Goal: Transaction & Acquisition: Purchase product/service

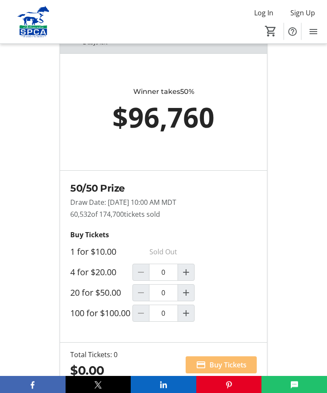
scroll to position [663, 0]
click at [188, 277] on mat-icon "Increment by one" at bounding box center [186, 272] width 10 height 10
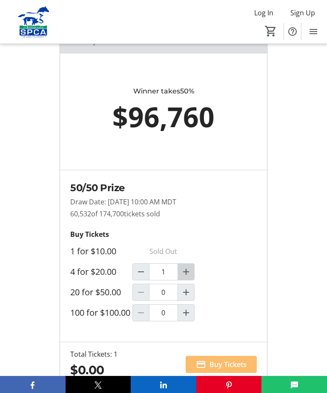
click at [186, 277] on mat-icon "Increment by one" at bounding box center [186, 271] width 10 height 10
click at [190, 277] on mat-icon "Increment by one" at bounding box center [186, 271] width 10 height 10
click at [129, 277] on div "4 for $20.00" at bounding box center [101, 271] width 62 height 11
click at [133, 280] on span "Decrement by one" at bounding box center [141, 272] width 16 height 16
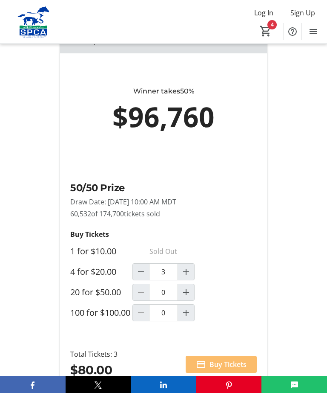
click at [133, 280] on span "Decrement by one" at bounding box center [141, 272] width 16 height 16
click at [137, 276] on mat-icon "Decrement by one" at bounding box center [141, 271] width 10 height 10
click at [188, 277] on mat-icon "Increment by one" at bounding box center [186, 271] width 10 height 10
type input "1"
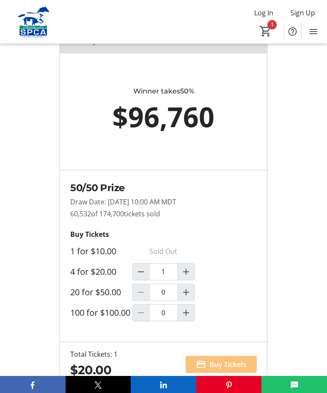
click at [227, 369] on span "Buy Tickets" at bounding box center [228, 364] width 37 height 10
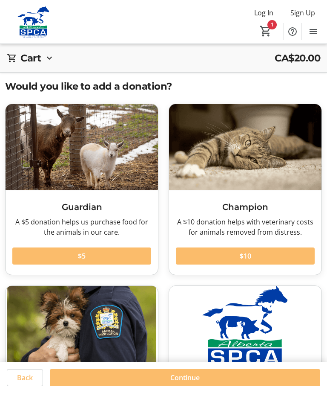
click at [195, 382] on span "Continue" at bounding box center [185, 377] width 29 height 10
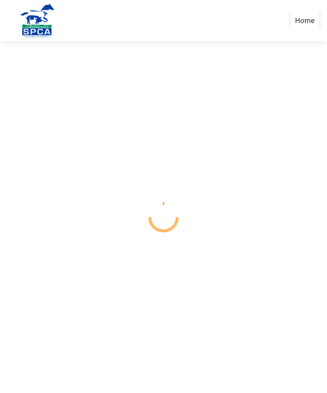
select select "CA"
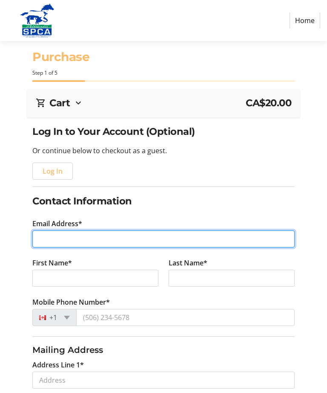
click at [47, 244] on input "Email Address*" at bounding box center [163, 238] width 263 height 17
type input "[EMAIL_ADDRESS][DOMAIN_NAME]"
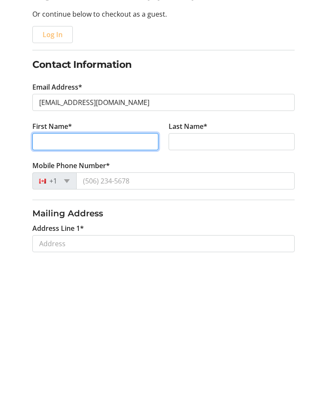
type input "[PERSON_NAME]"
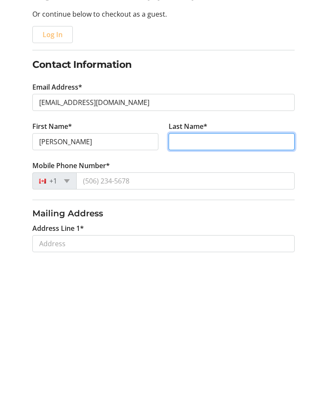
type input "MacAngus"
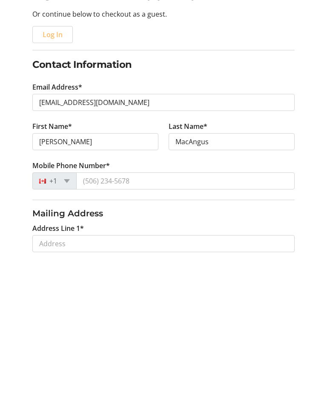
scroll to position [136, 0]
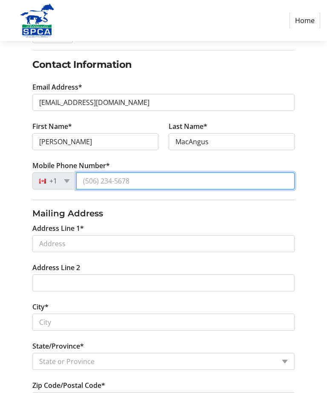
click at [130, 180] on input "Mobile Phone Number*" at bounding box center [185, 180] width 219 height 17
type input "[PHONE_NUMBER]"
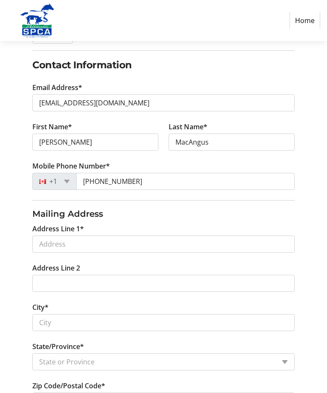
scroll to position [136, 0]
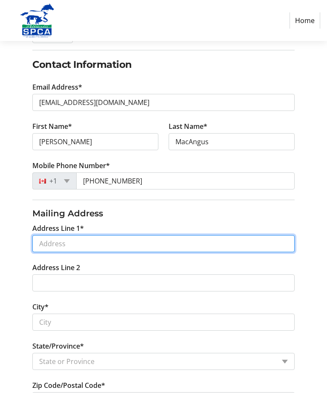
click at [53, 245] on input "Address Line 1*" at bounding box center [163, 243] width 263 height 17
type input "[STREET_ADDRESS][PERSON_NAME]"
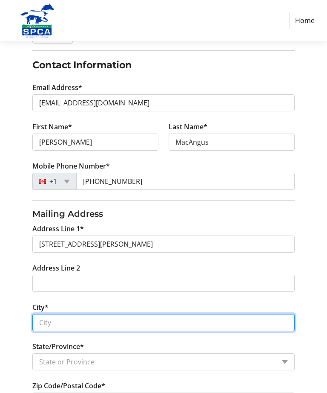
type input "[GEOGRAPHIC_DATA]"
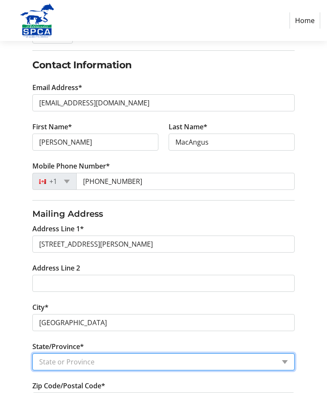
select select "AB"
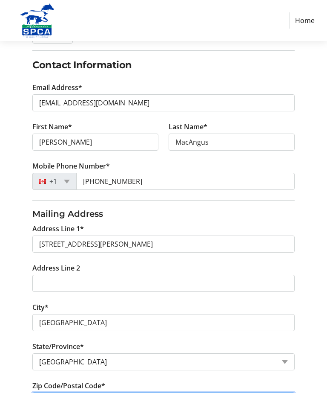
type input "T3G 5T2"
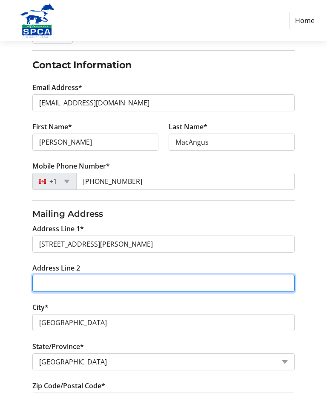
scroll to position [146, 0]
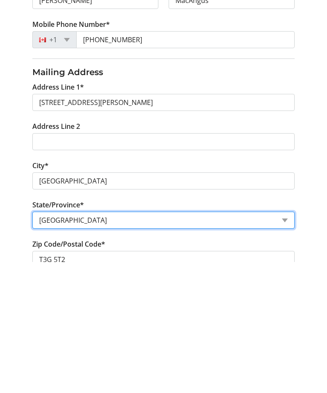
click at [70, 343] on select "State or Province State or Province [GEOGRAPHIC_DATA] [GEOGRAPHIC_DATA] [GEOGRA…" at bounding box center [163, 351] width 263 height 17
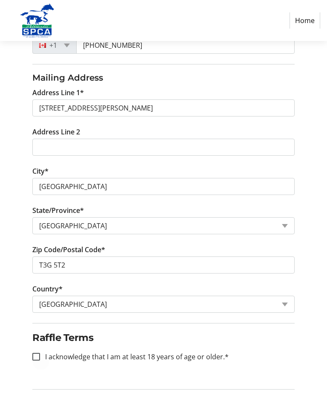
click at [30, 365] on div at bounding box center [36, 356] width 20 height 20
checkbox input "true"
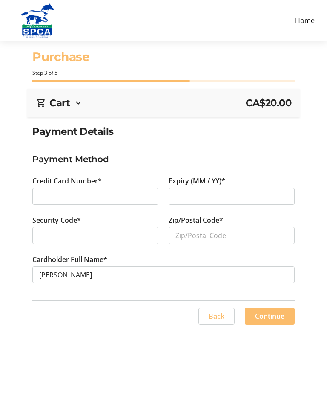
click at [39, 199] on div at bounding box center [95, 196] width 126 height 17
click at [43, 240] on div at bounding box center [95, 235] width 126 height 17
click at [183, 235] on input "Zip/Postal Code*" at bounding box center [232, 235] width 126 height 17
type input "T3G 5T2"
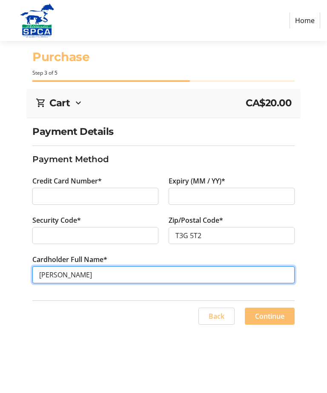
scroll to position [23, 0]
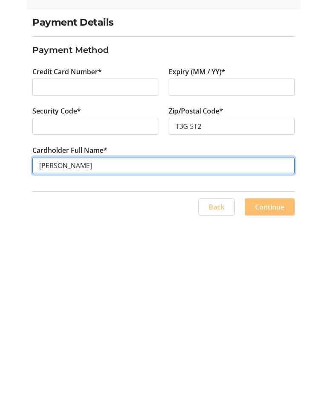
click at [106, 266] on input "[PERSON_NAME]" at bounding box center [163, 274] width 263 height 17
click at [54, 266] on input "[PERSON_NAME]" at bounding box center [163, 274] width 263 height 17
type input "[PERSON_NAME]"
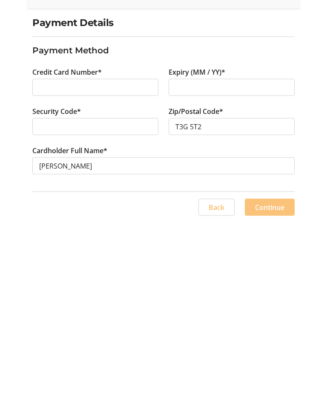
click at [271, 311] on span "Continue" at bounding box center [269, 316] width 29 height 10
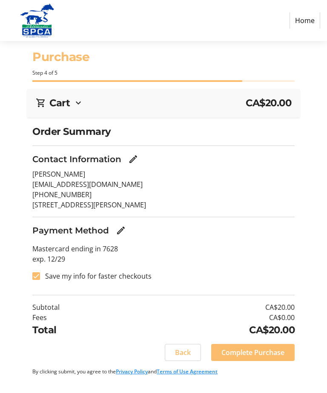
click at [254, 356] on span "Complete Purchase" at bounding box center [253, 352] width 63 height 10
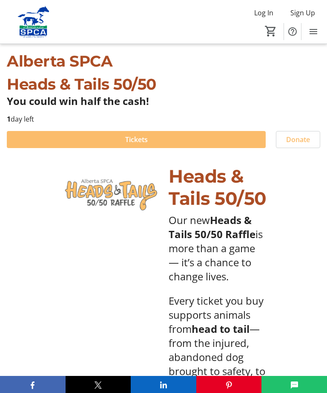
scroll to position [664, 0]
